Goal: Task Accomplishment & Management: Complete application form

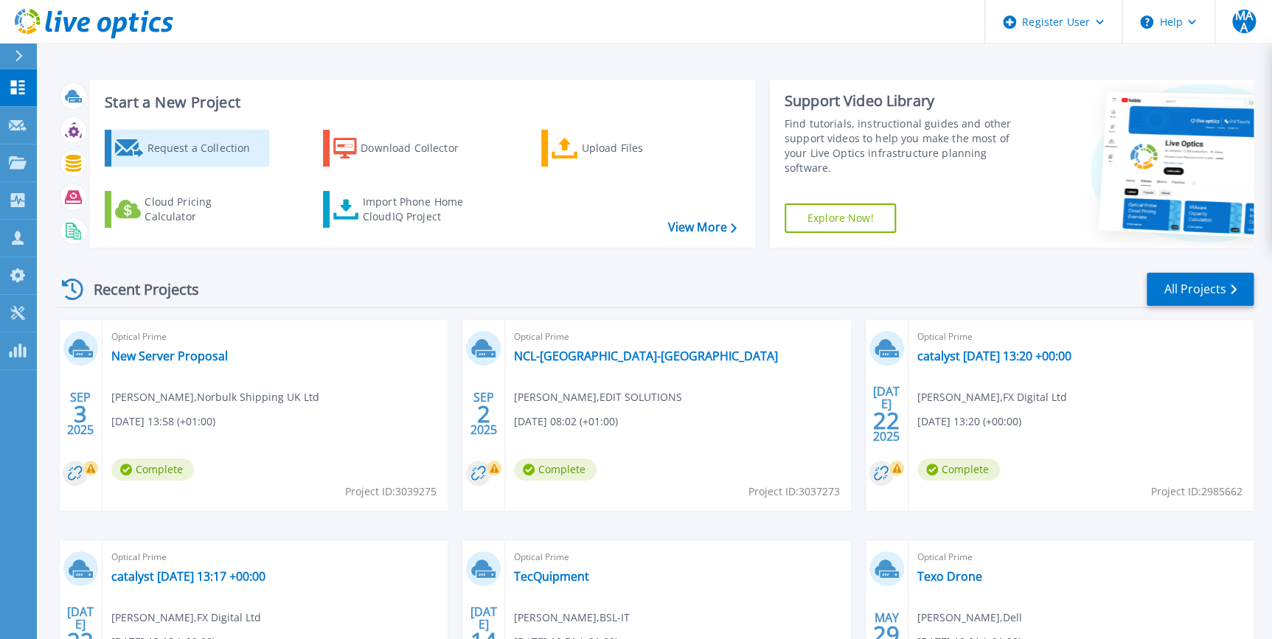
click at [180, 145] on div "Request a Collection" at bounding box center [206, 147] width 118 height 29
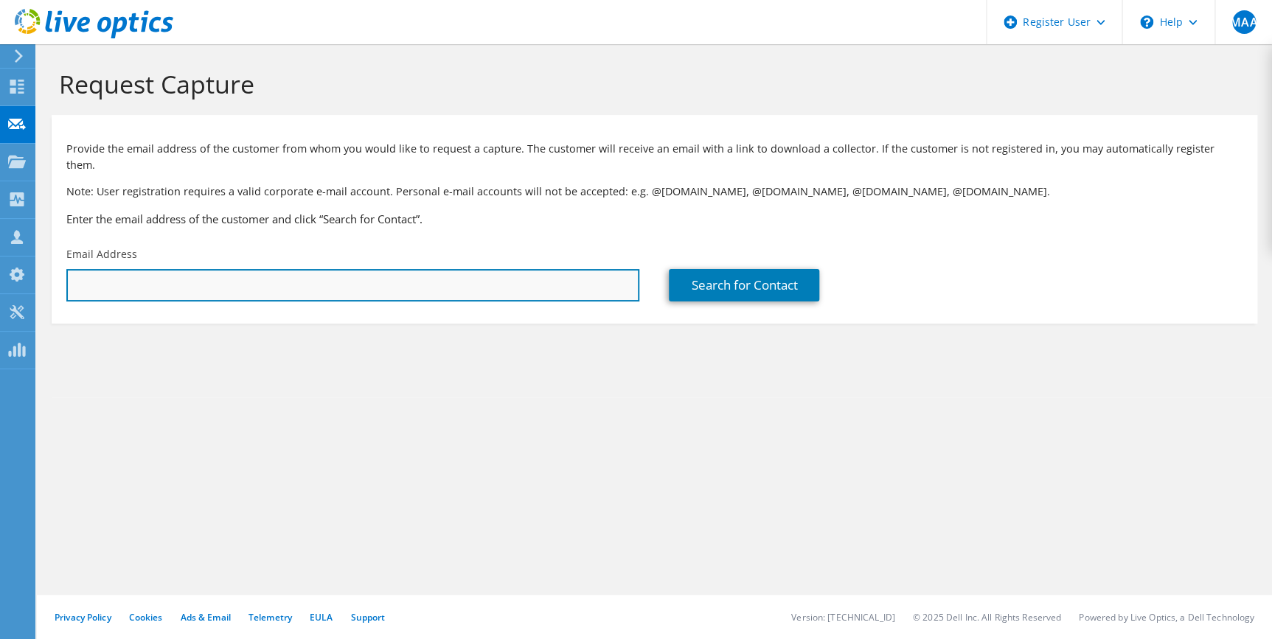
click at [419, 272] on input "text" at bounding box center [352, 285] width 573 height 32
paste input "[EMAIL_ADDRESS][DOMAIN_NAME]"
type input "info@right4recruitment.co.uk"
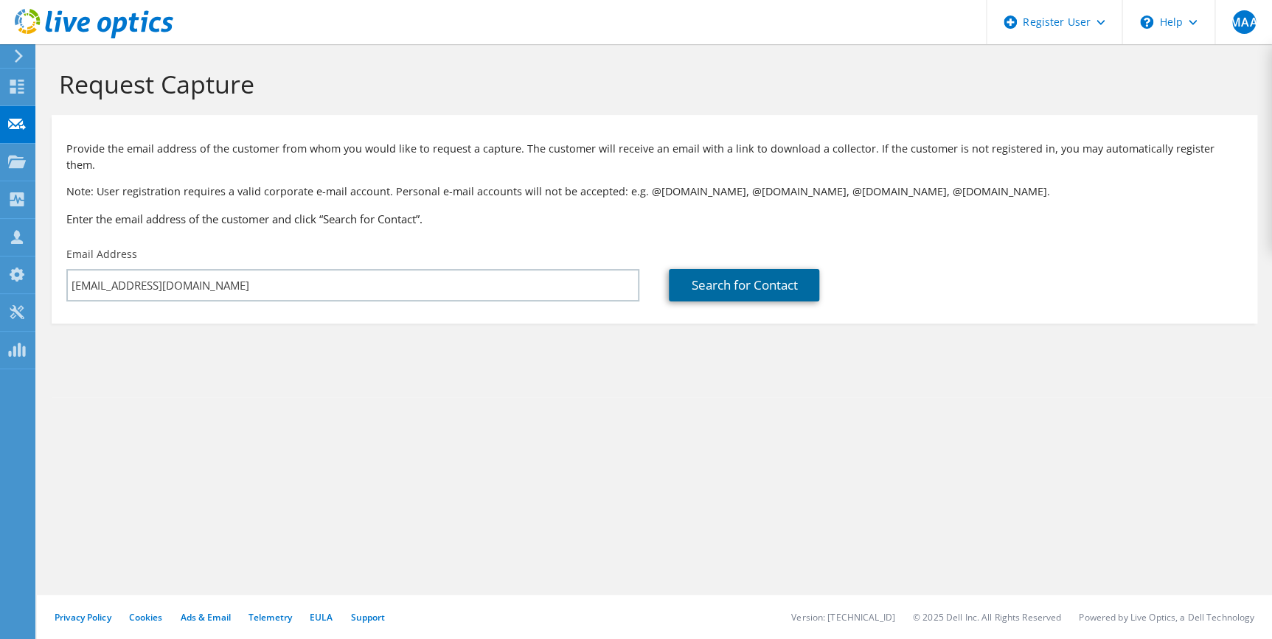
click at [754, 278] on link "Search for Contact" at bounding box center [744, 285] width 150 height 32
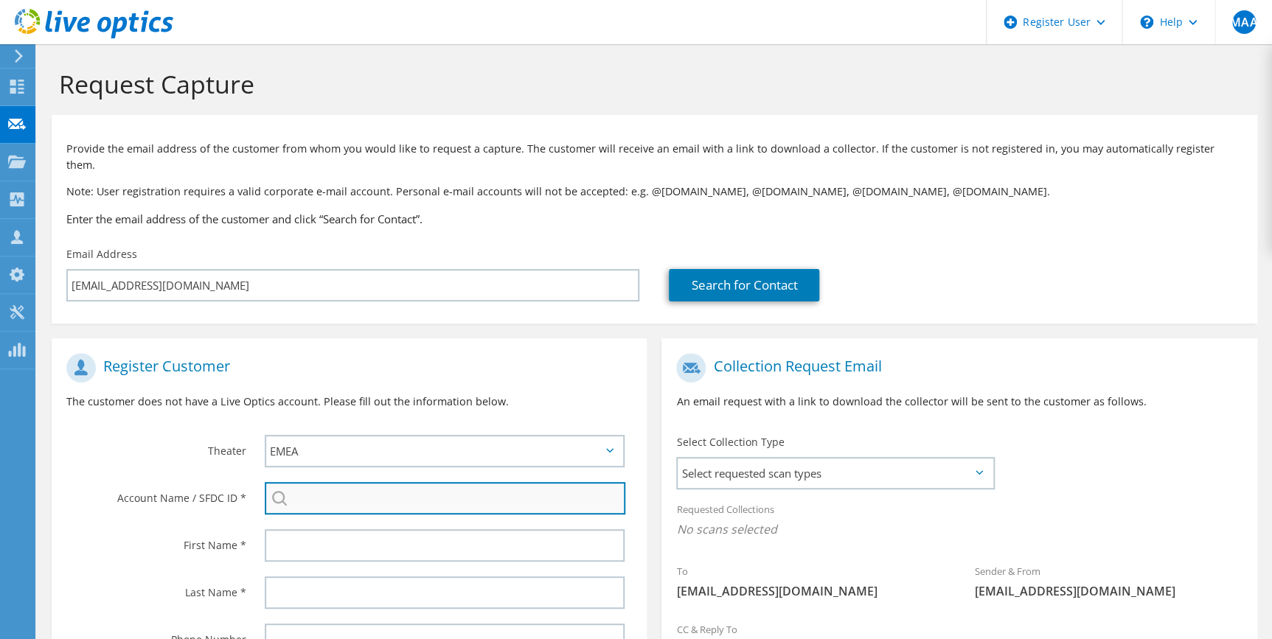
click at [366, 491] on input "search" at bounding box center [445, 498] width 361 height 32
paste input "Right 4 Recruitment Ltd"
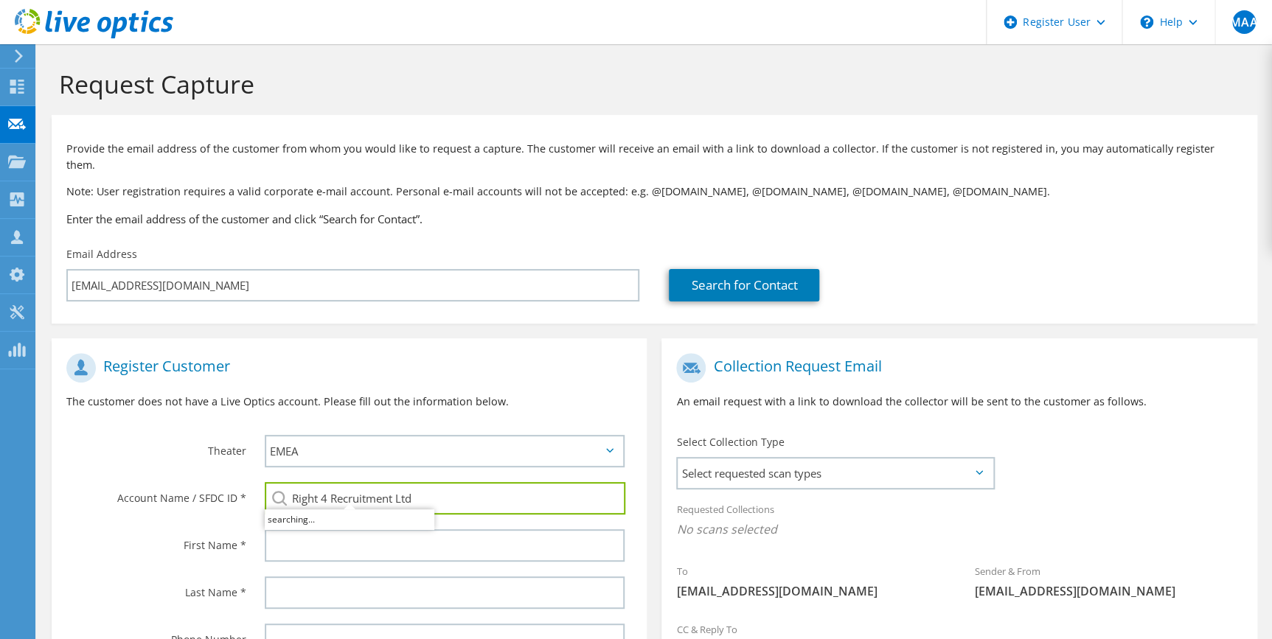
type input "Right 4 Recruitment Ltd"
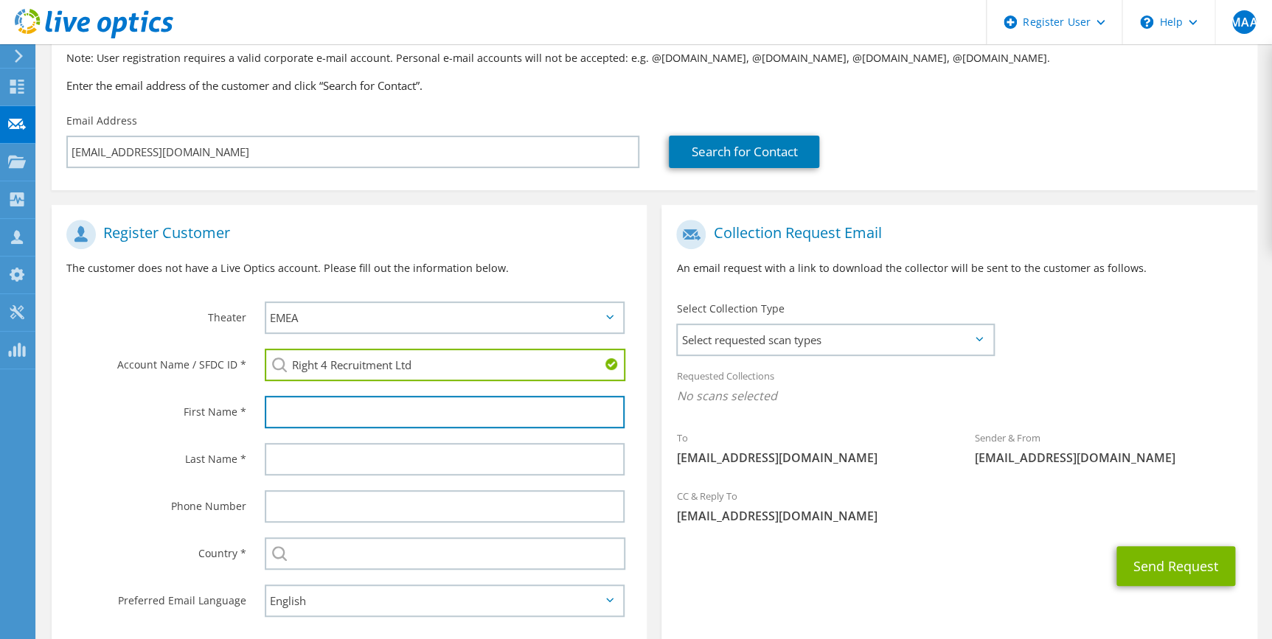
scroll to position [201, 0]
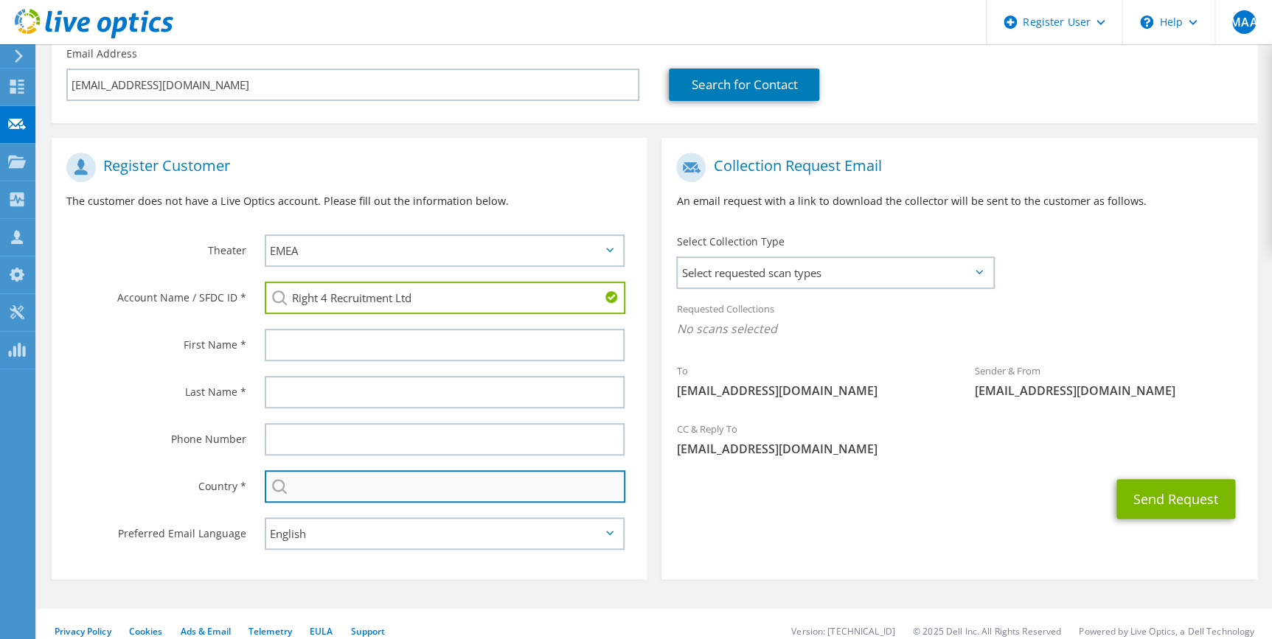
click at [310, 470] on input "text" at bounding box center [445, 486] width 361 height 32
type input "[GEOGRAPHIC_DATA]"
click at [204, 445] on div "Phone Number" at bounding box center [151, 439] width 198 height 46
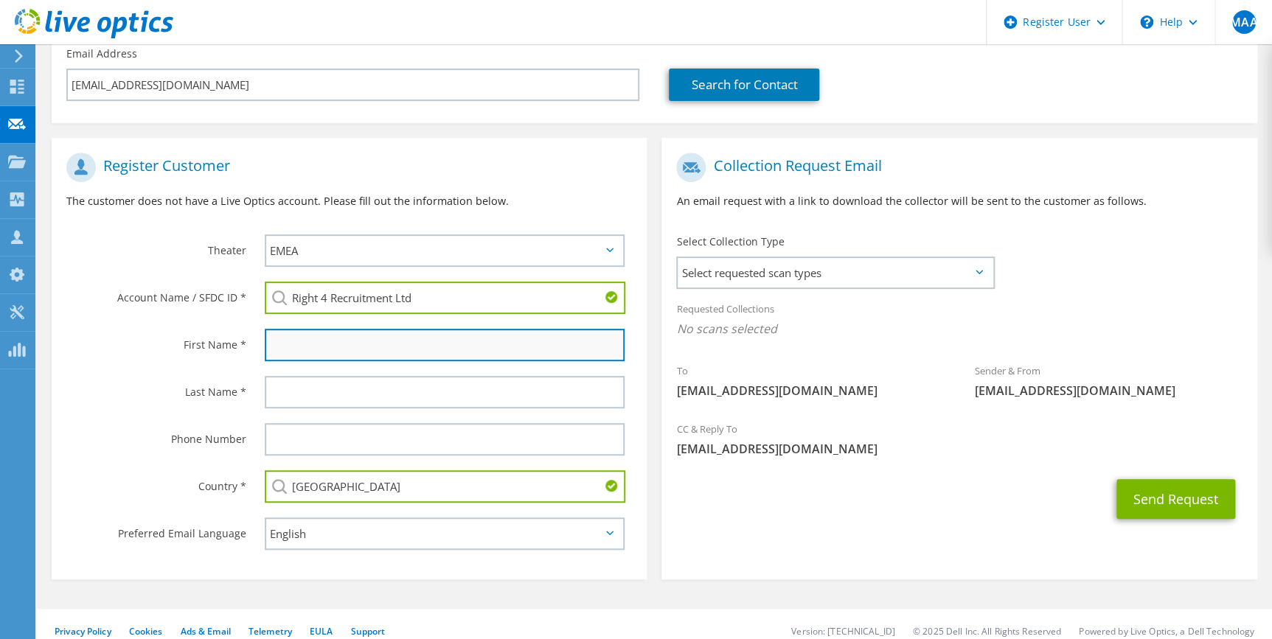
click at [351, 330] on input "text" at bounding box center [445, 345] width 360 height 32
paste input "Bob"
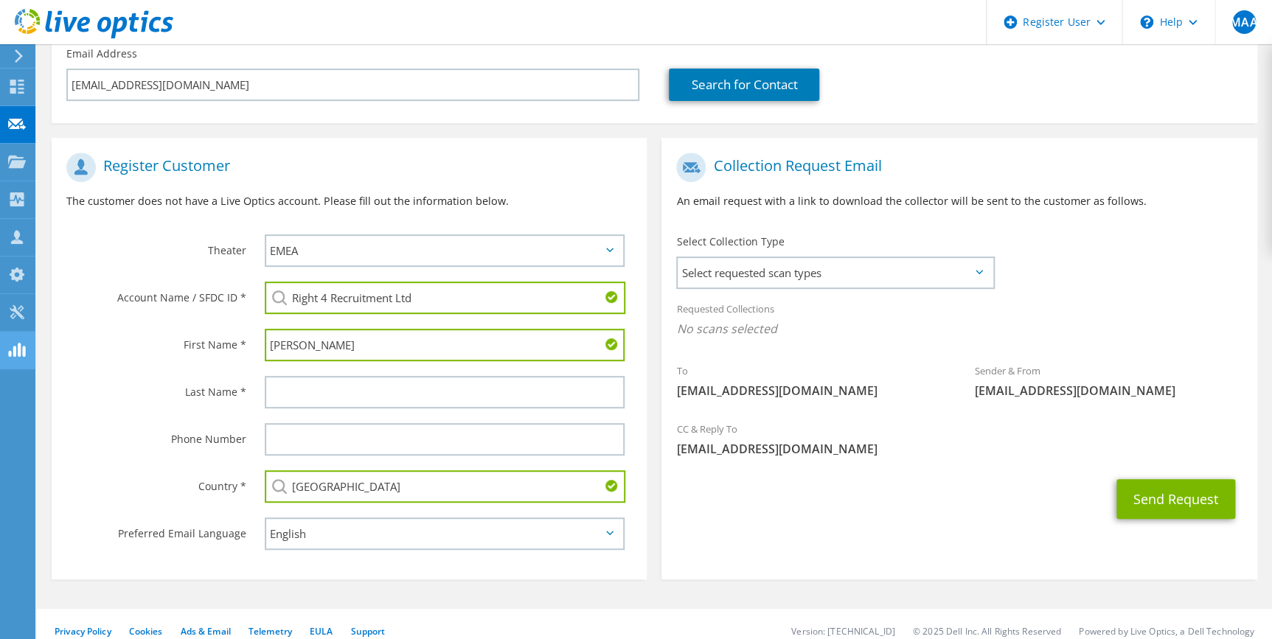
type input "Bob"
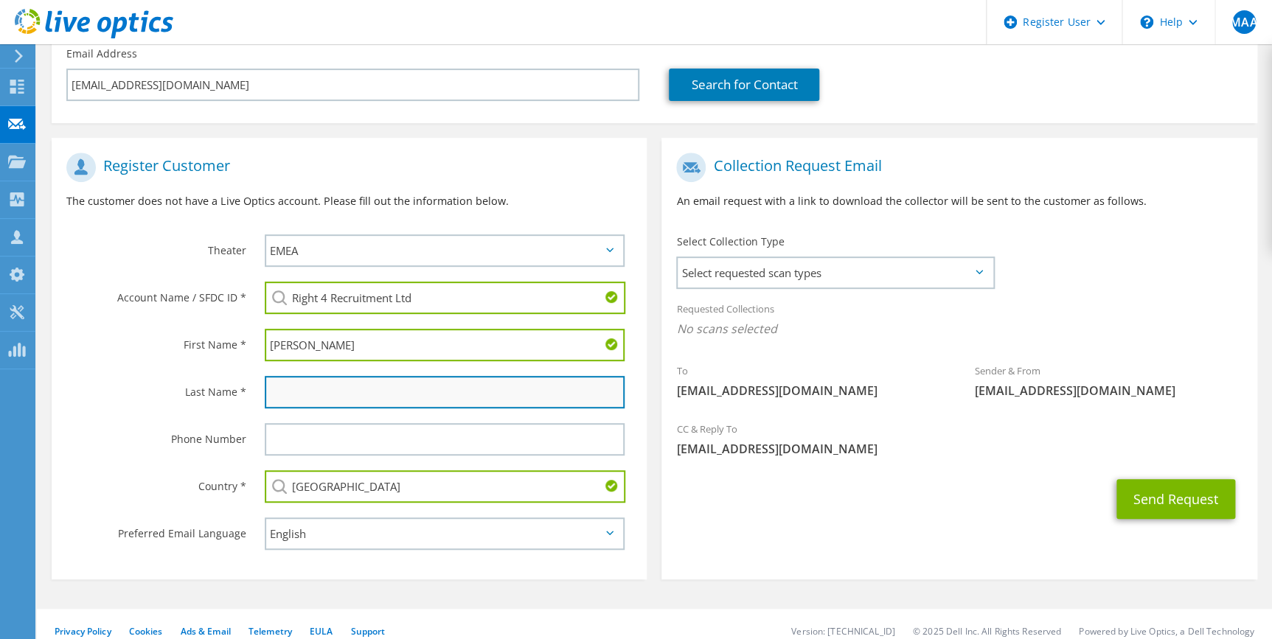
click at [370, 377] on input "text" at bounding box center [445, 392] width 360 height 32
paste input "Githuku"
type input "Githuku"
click at [371, 341] on input "Bob" at bounding box center [445, 345] width 360 height 32
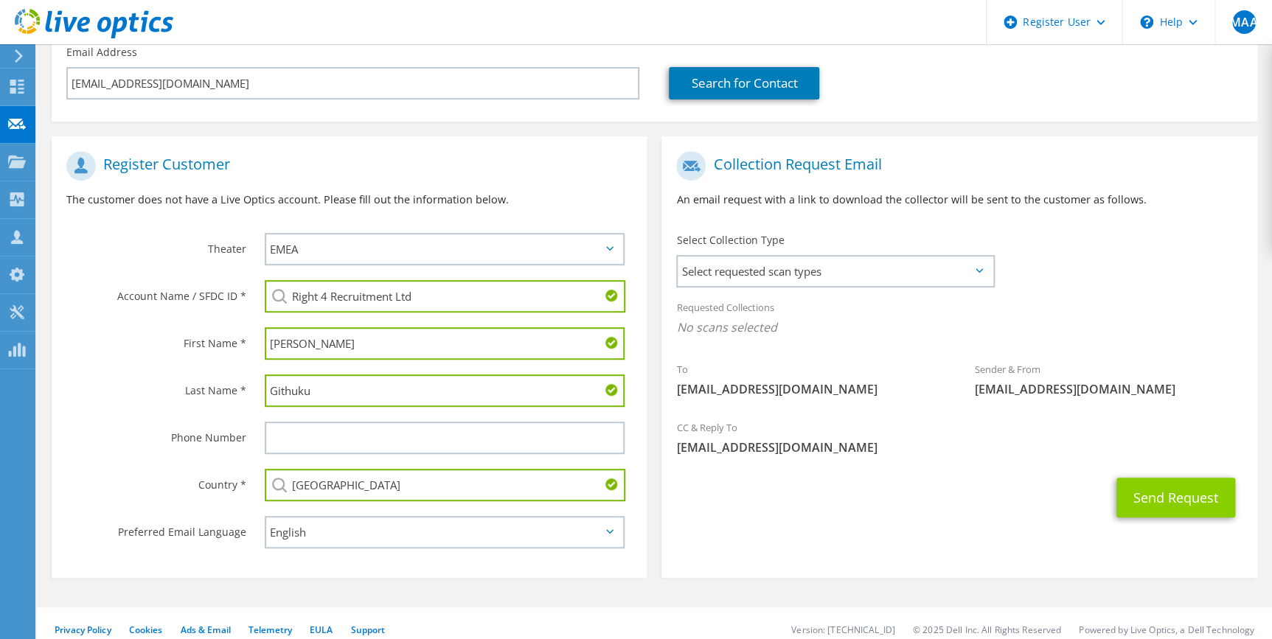
type input "Bob"
click at [1167, 478] on button "Send Request" at bounding box center [1175, 498] width 119 height 40
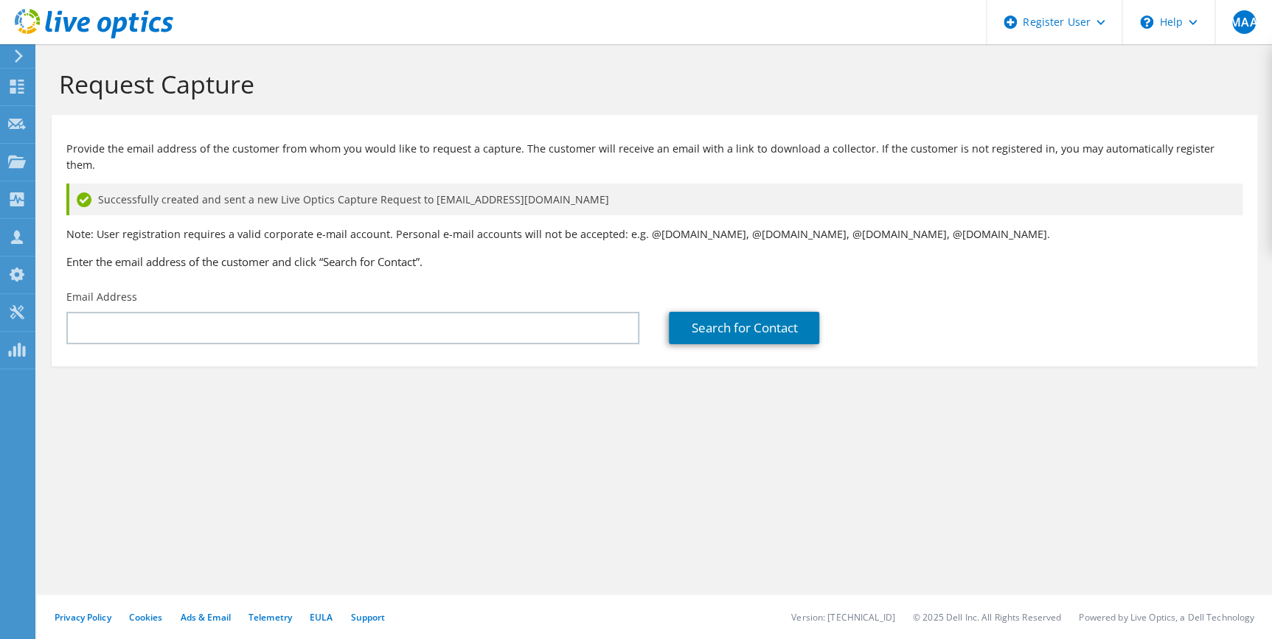
click at [378, 430] on div "Request Capture Provide the email address of the customer from whom you would l…" at bounding box center [654, 341] width 1235 height 595
